Goal: Check status: Check status

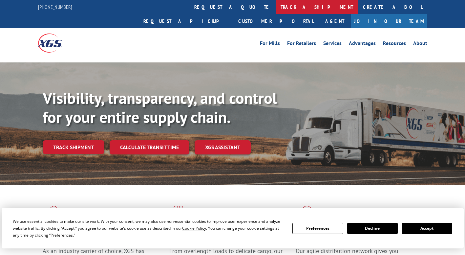
click at [276, 7] on link "track a shipment" at bounding box center [317, 7] width 82 height 14
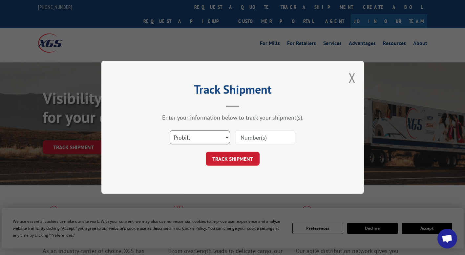
click at [226, 136] on select "Select category... Probill BOL PO" at bounding box center [200, 138] width 60 height 14
select select "bol"
click at [170, 131] on select "Select category... Probill BOL PO" at bounding box center [200, 138] width 60 height 14
click at [242, 137] on input at bounding box center [265, 138] width 60 height 14
paste input "7050432"
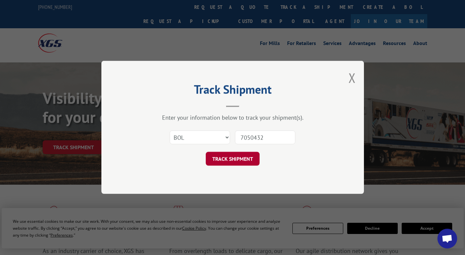
type input "7050432"
click at [230, 159] on button "TRACK SHIPMENT" at bounding box center [233, 159] width 54 height 14
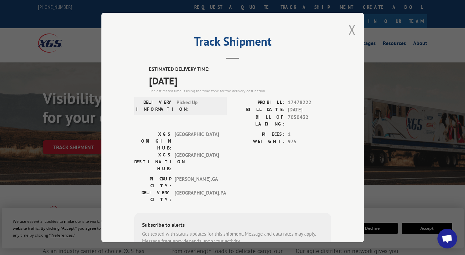
click at [351, 27] on button "Close modal" at bounding box center [352, 29] width 7 height 17
